Goal: Transaction & Acquisition: Purchase product/service

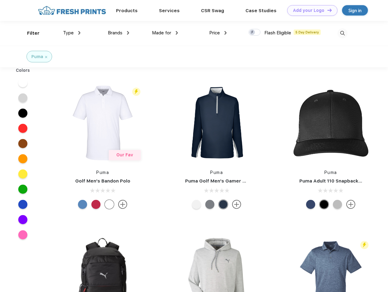
click at [310, 10] on link "Add your Logo Design Tool" at bounding box center [312, 10] width 50 height 11
click at [0, 0] on div "Design Tool" at bounding box center [0, 0] width 0 height 0
click at [327, 10] on link "Add your Logo Design Tool" at bounding box center [312, 10] width 50 height 11
click at [29, 33] on div "Filter" at bounding box center [33, 33] width 12 height 7
click at [72, 33] on span "Type" at bounding box center [68, 32] width 11 height 5
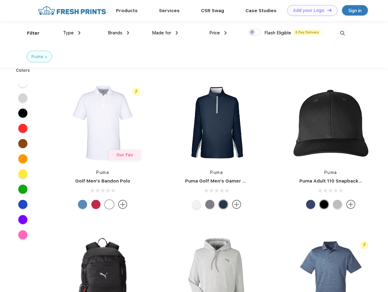
click at [118, 33] on span "Brands" at bounding box center [115, 32] width 15 height 5
click at [165, 33] on span "Made for" at bounding box center [161, 32] width 19 height 5
click at [218, 33] on span "Price" at bounding box center [214, 32] width 11 height 5
click at [254, 33] on div at bounding box center [254, 32] width 12 height 7
click at [252, 33] on input "checkbox" at bounding box center [250, 31] width 4 height 4
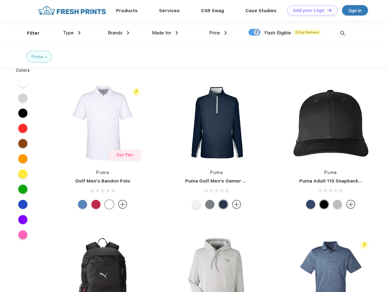
click at [342, 33] on img at bounding box center [342, 33] width 10 height 10
